Goal: Task Accomplishment & Management: Use online tool/utility

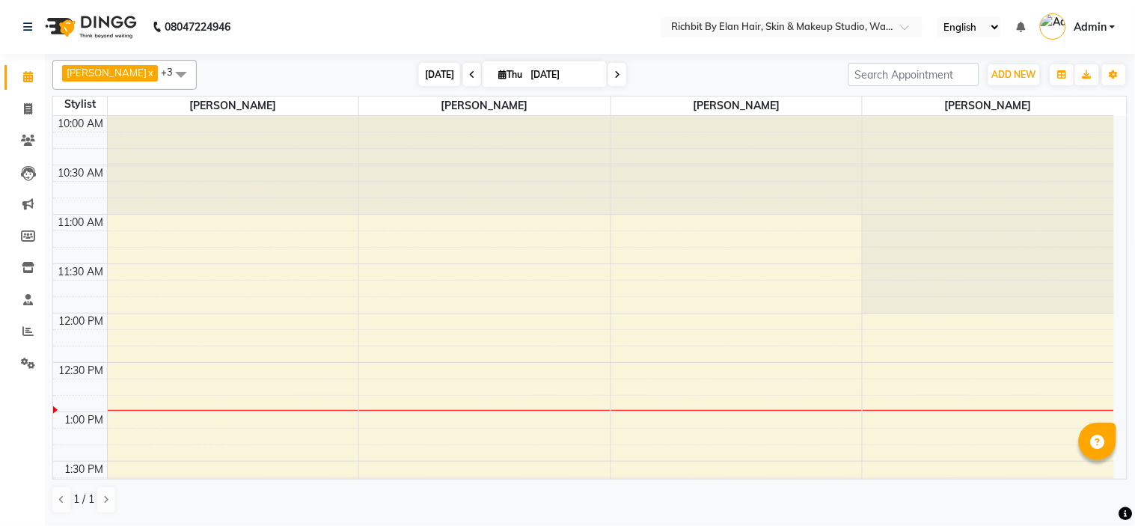
click at [432, 76] on span "[DATE]" at bounding box center [439, 74] width 41 height 23
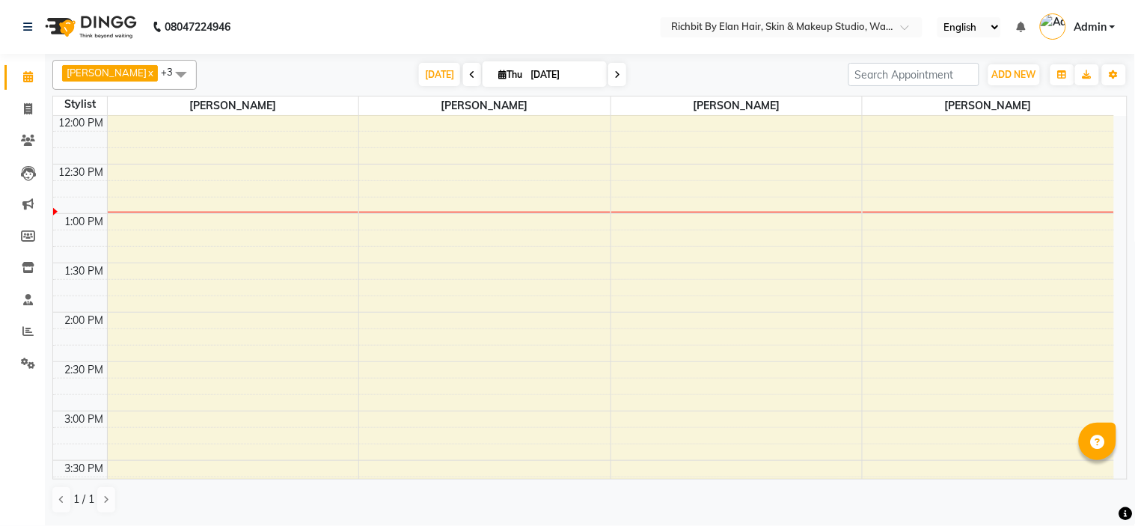
click at [608, 70] on span at bounding box center [617, 74] width 18 height 23
type input "[DATE]"
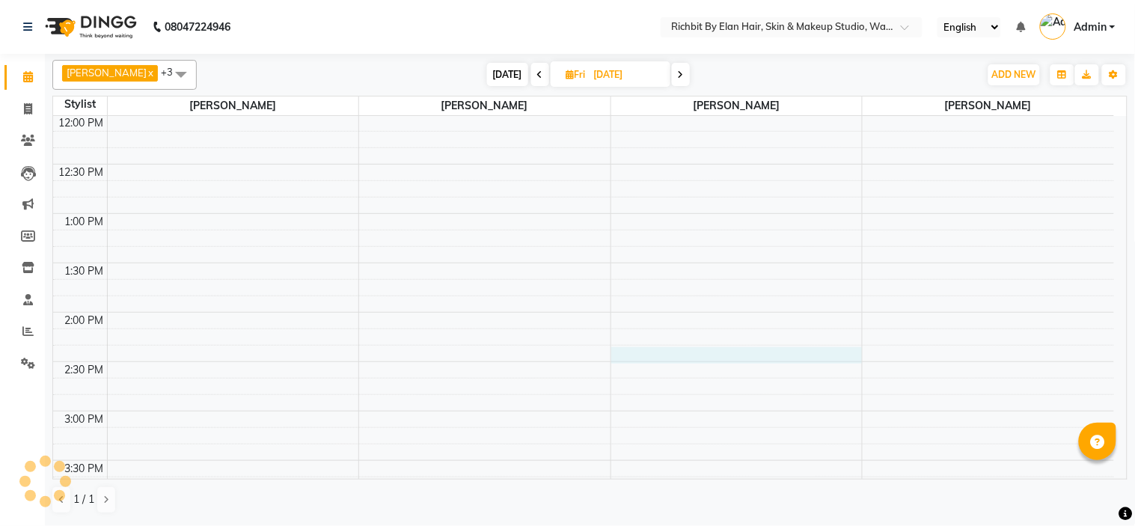
click at [634, 363] on td at bounding box center [610, 369] width 1007 height 16
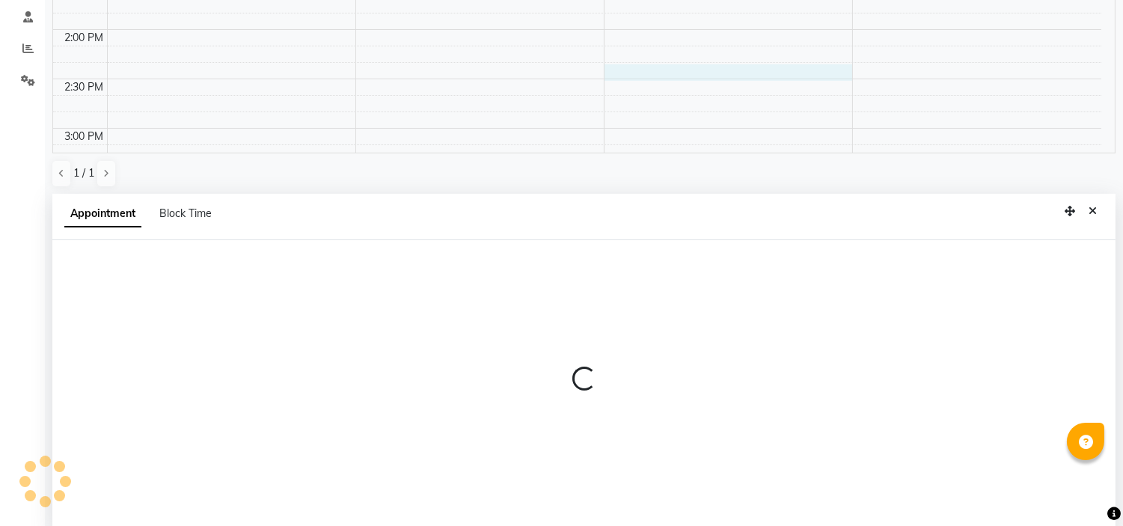
scroll to position [290, 0]
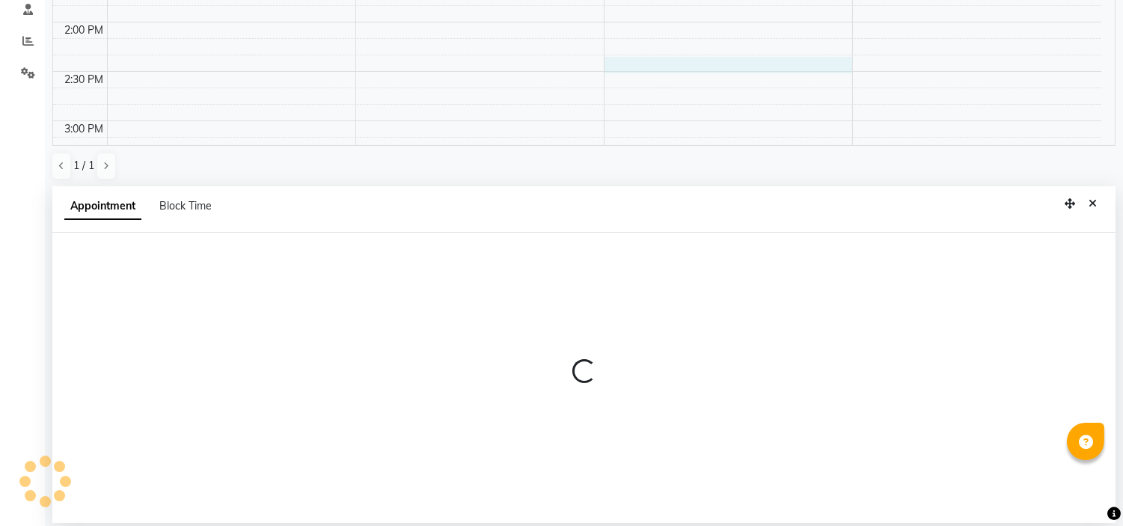
select select "tentative"
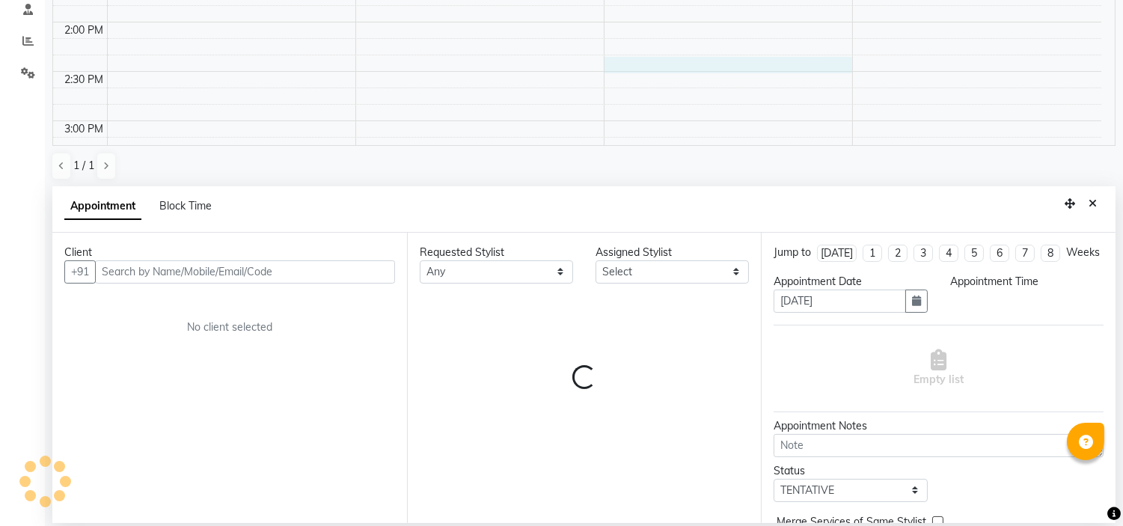
select select "855"
click at [1095, 196] on button "Close" at bounding box center [1092, 203] width 22 height 23
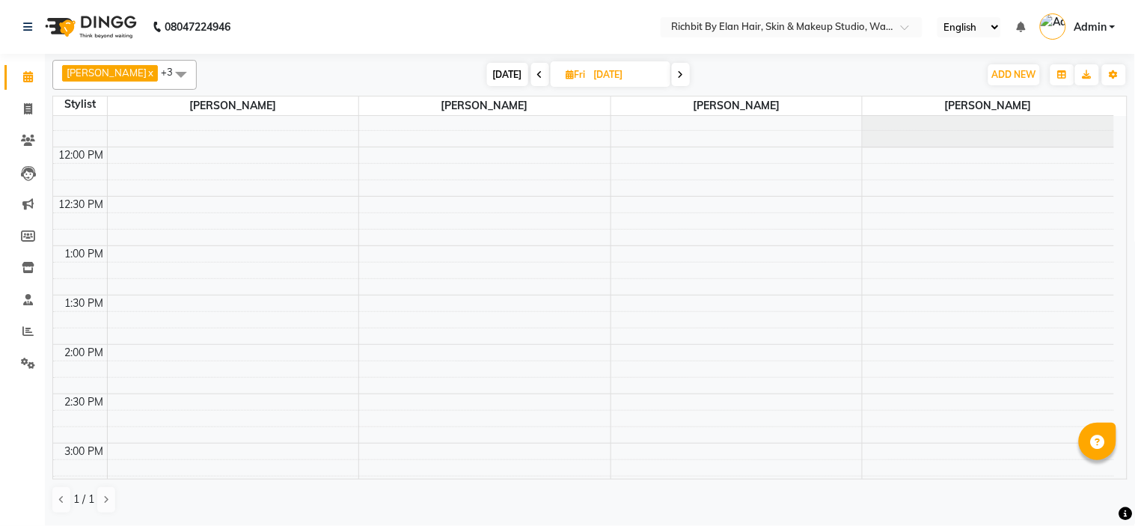
scroll to position [415, 0]
